Goal: Task Accomplishment & Management: Complete application form

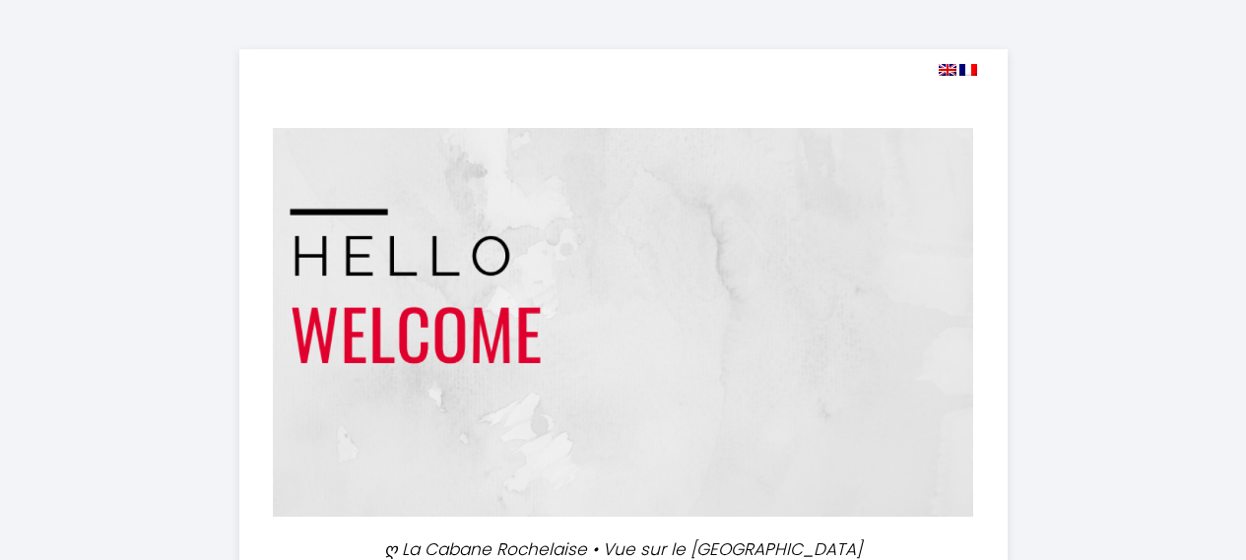
select select
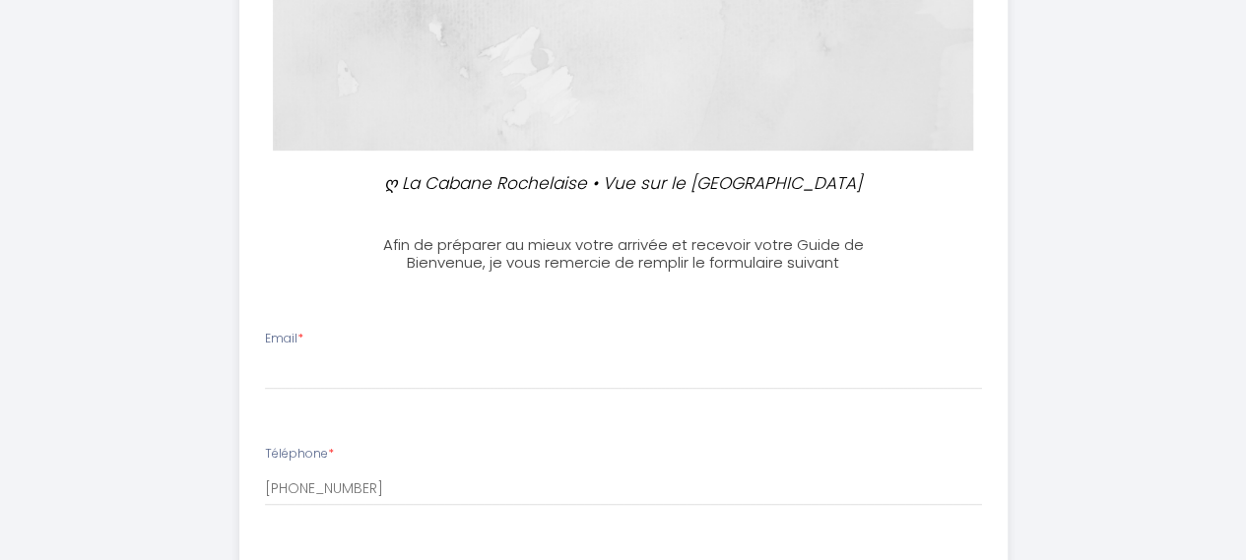
scroll to position [492, 0]
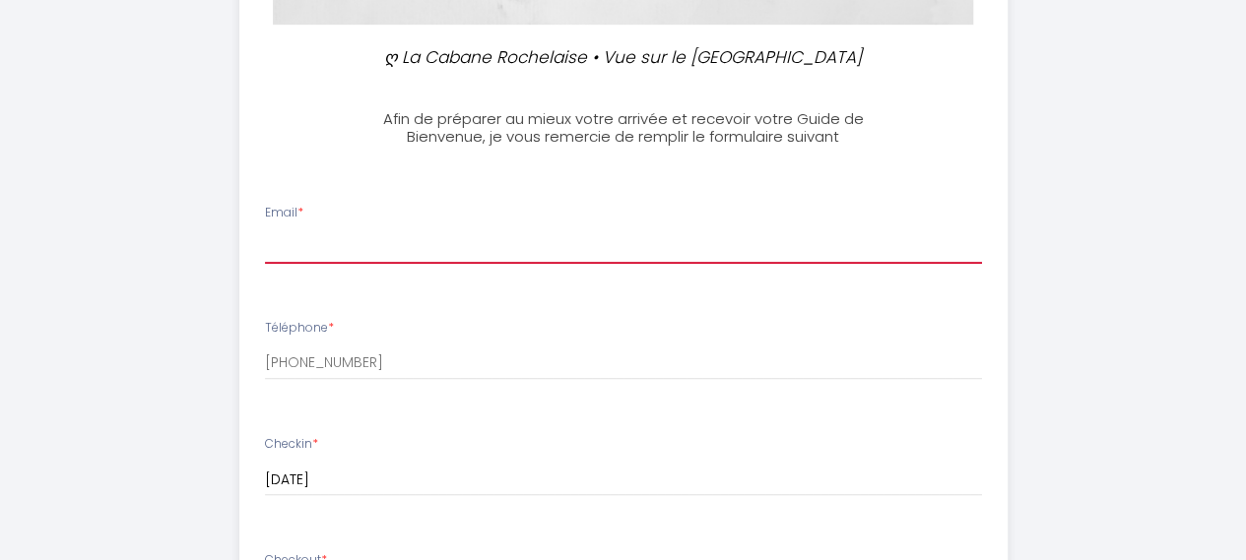
click at [303, 234] on input "Email *" at bounding box center [623, 245] width 717 height 35
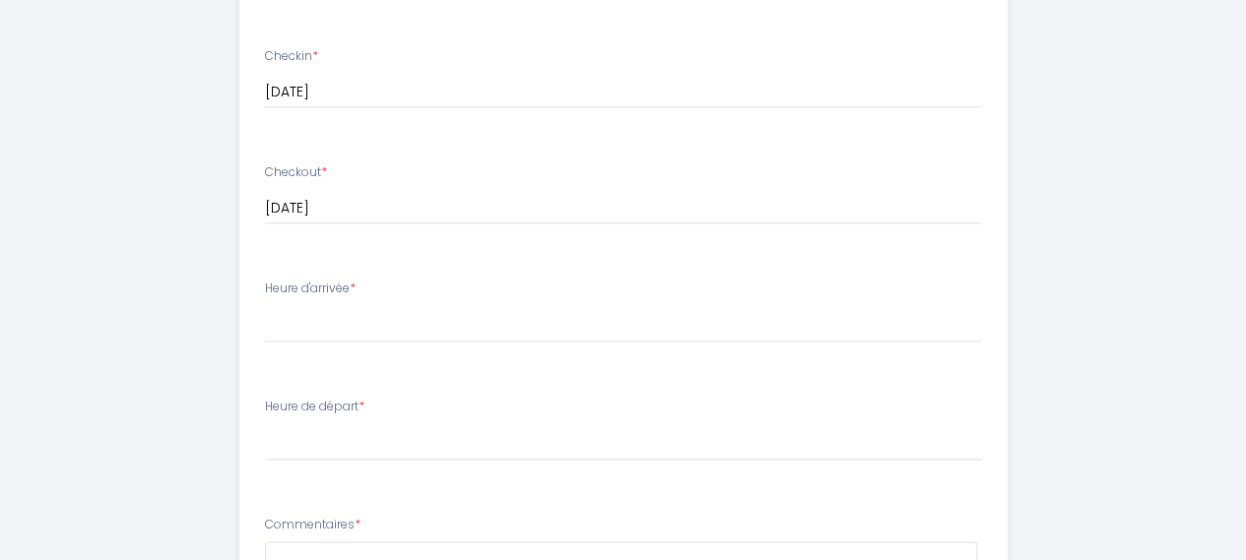
scroll to position [886, 0]
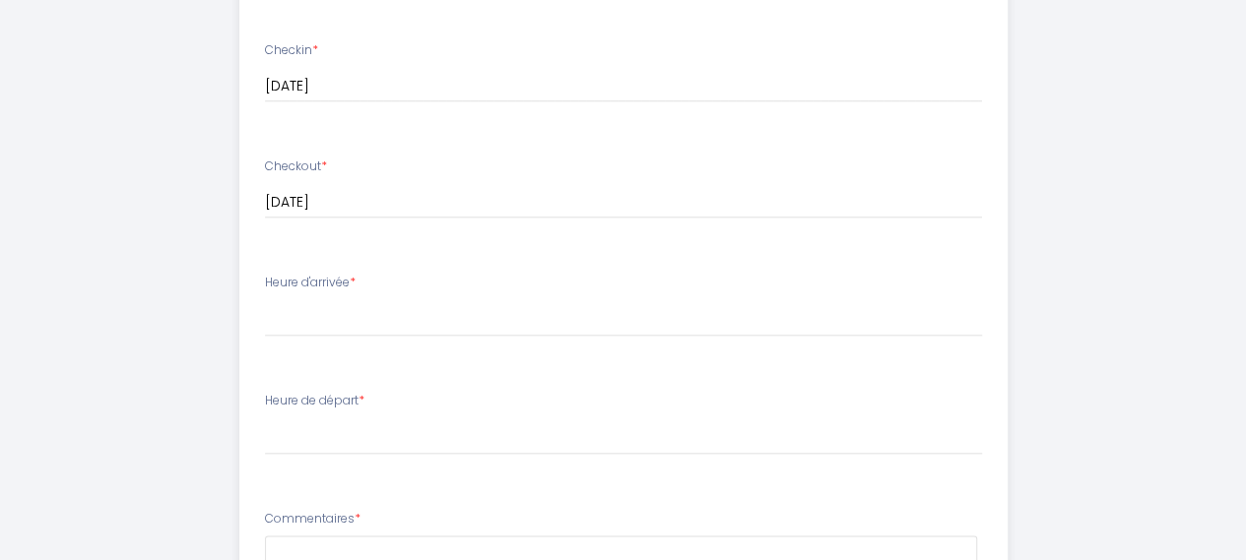
type input "[EMAIL_ADDRESS][DOMAIN_NAME]"
click at [291, 306] on select "16:00 16:30 17:00 17:30 18:00 18:30 19:00 19:30 20:00 20:30 21:00 21:30 22:00 2…" at bounding box center [623, 317] width 717 height 37
select select "16:00"
click at [265, 299] on select "16:00 16:30 17:00 17:30 18:00 18:30 19:00 19:30 20:00 20:30 21:00 21:30 22:00 2…" at bounding box center [623, 317] width 717 height 37
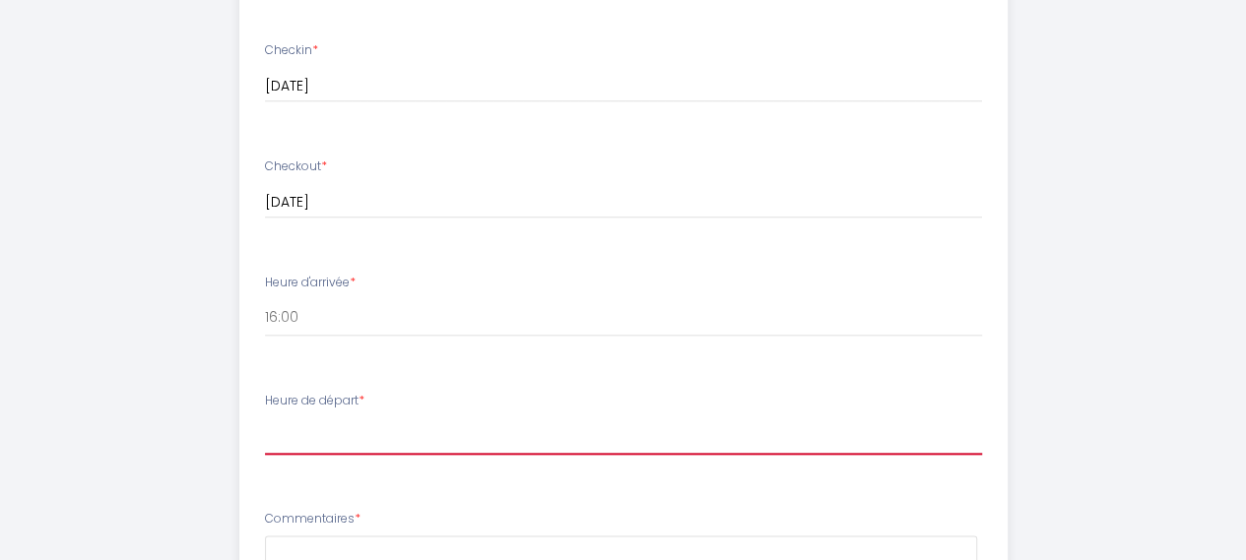
click at [283, 420] on select "00:00 00:30 01:00 01:30 02:00 02:30 03:00 03:30 04:00 04:30 05:00 05:30 06:00 0…" at bounding box center [623, 435] width 717 height 37
select select "10:00"
click at [265, 417] on select "00:00 00:30 01:00 01:30 02:00 02:30 03:00 03:30 04:00 04:30 05:00 05:30 06:00 0…" at bounding box center [623, 435] width 717 height 37
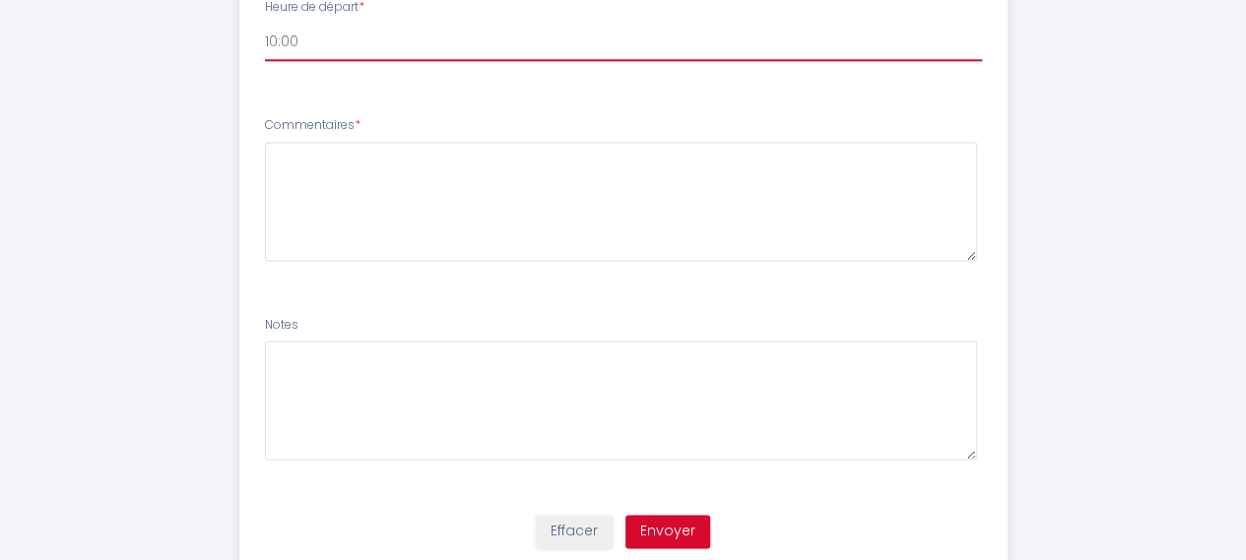
scroll to position [1345, 0]
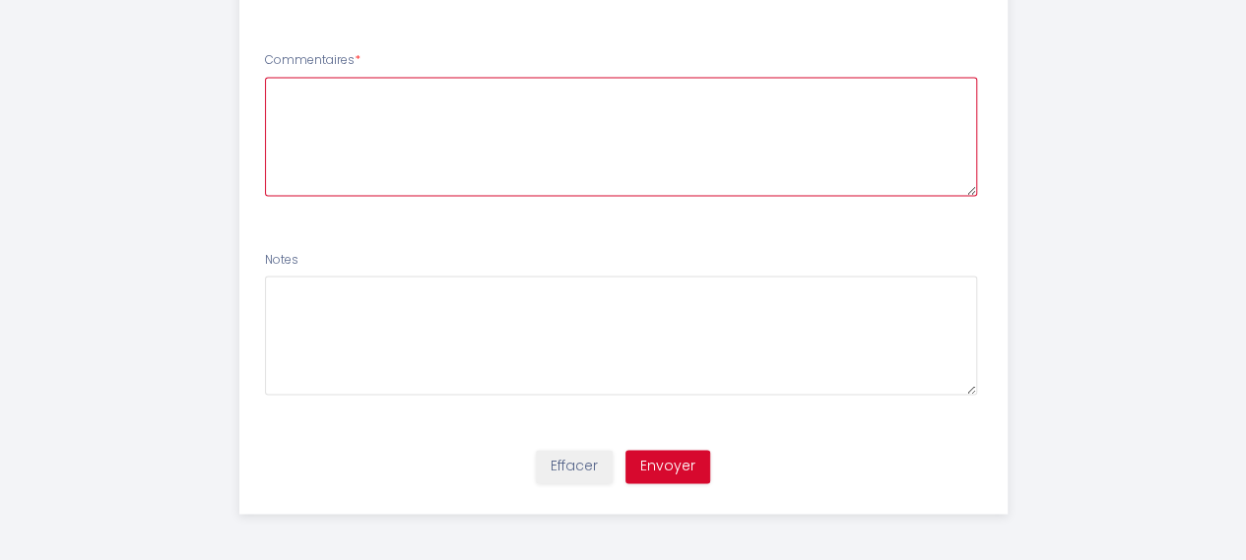
click at [297, 90] on textarea at bounding box center [621, 136] width 712 height 119
type textarea "pouvons nous déposer nos valises avant 16h merci"
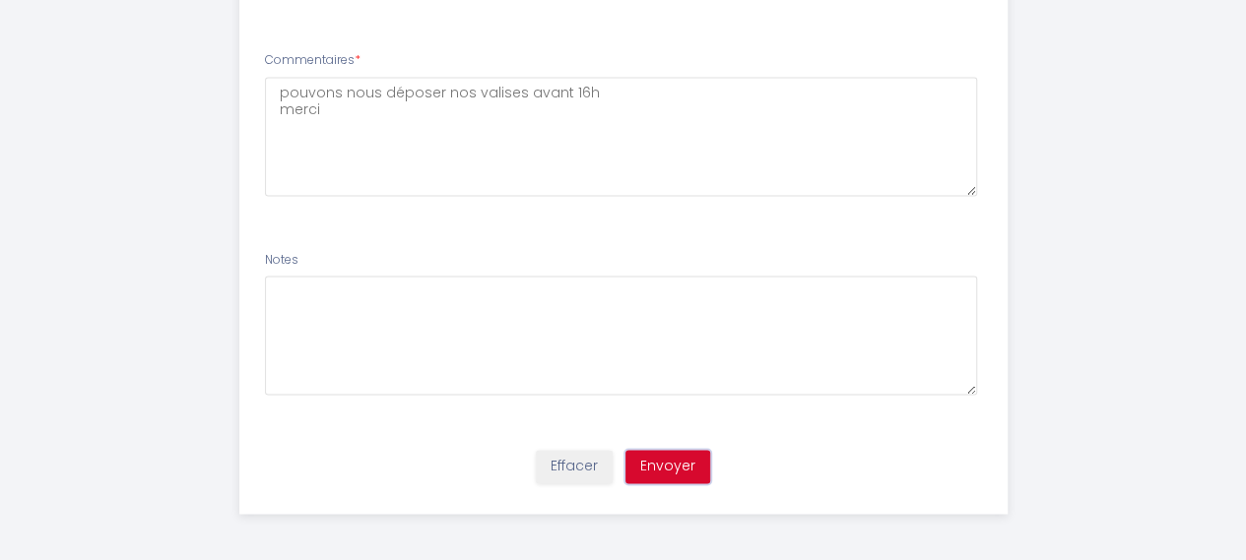
click at [661, 460] on button "Envoyer" at bounding box center [667, 466] width 85 height 33
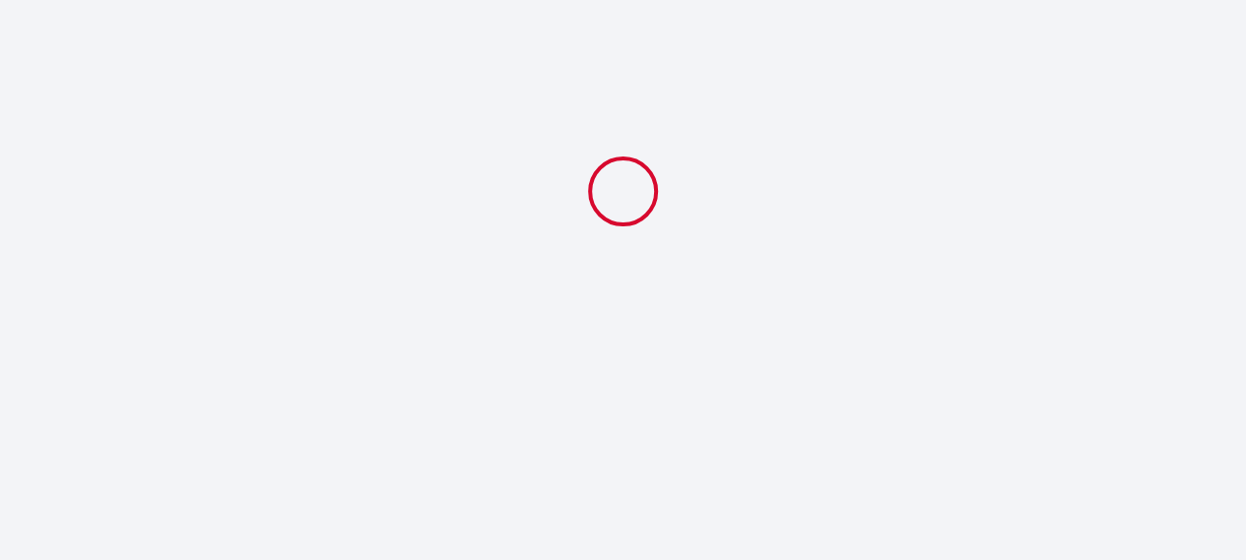
scroll to position [0, 0]
select select "10:00"
